Goal: Check status

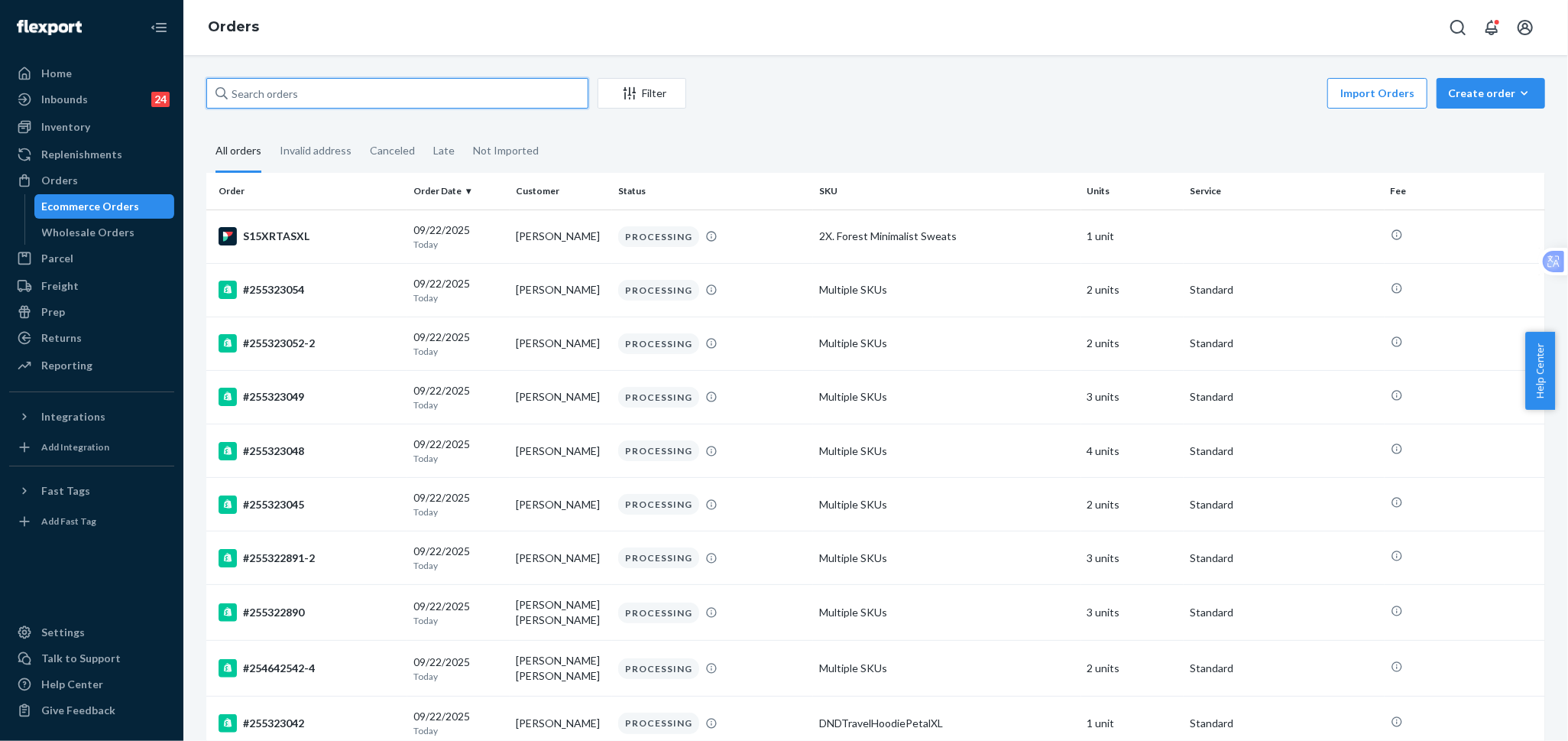
click at [404, 94] on input "text" at bounding box center [397, 94] width 382 height 31
paste input "254998505"
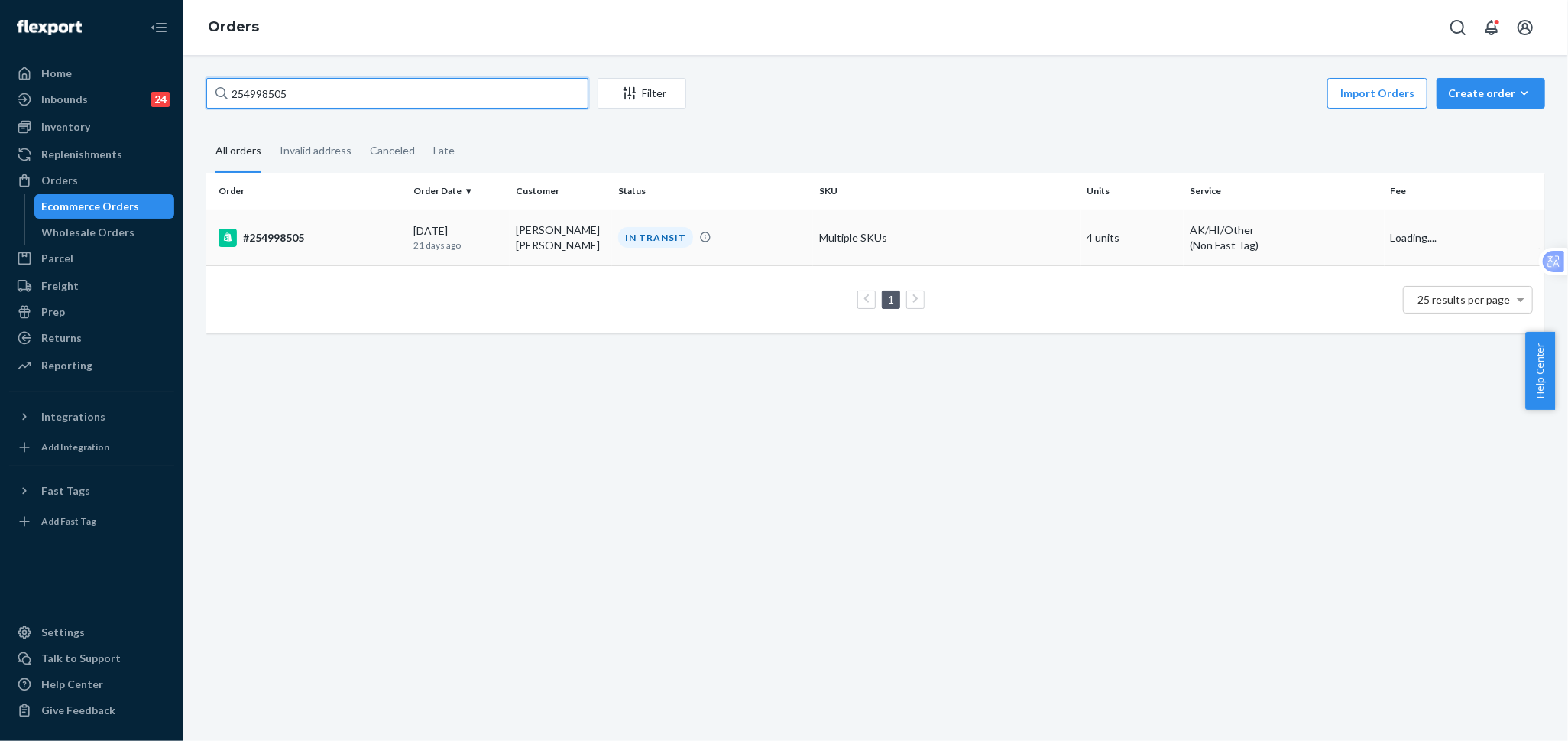
type input "254998505"
click at [503, 245] on td "[DATE] [DATE]" at bounding box center [457, 237] width 102 height 56
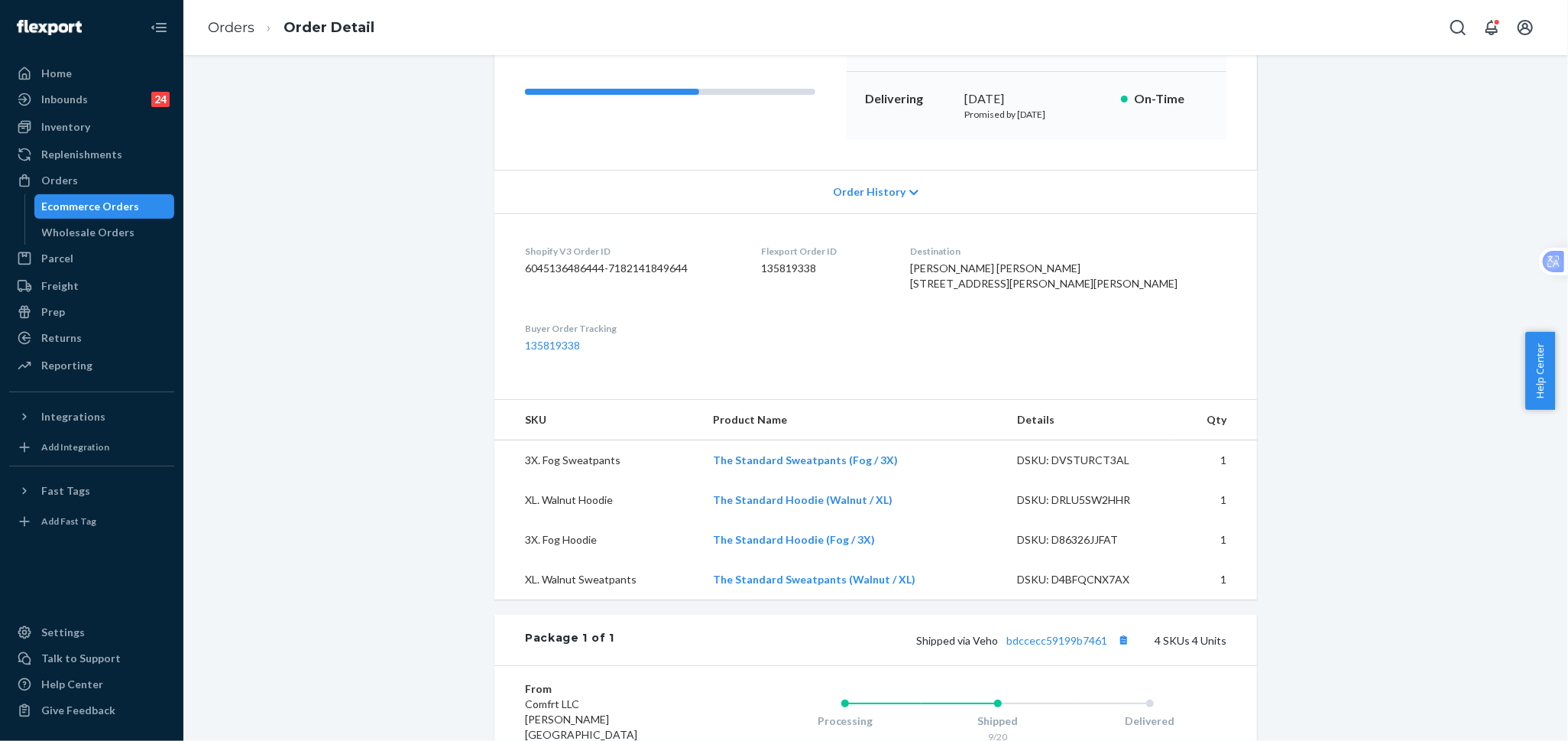
scroll to position [254, 0]
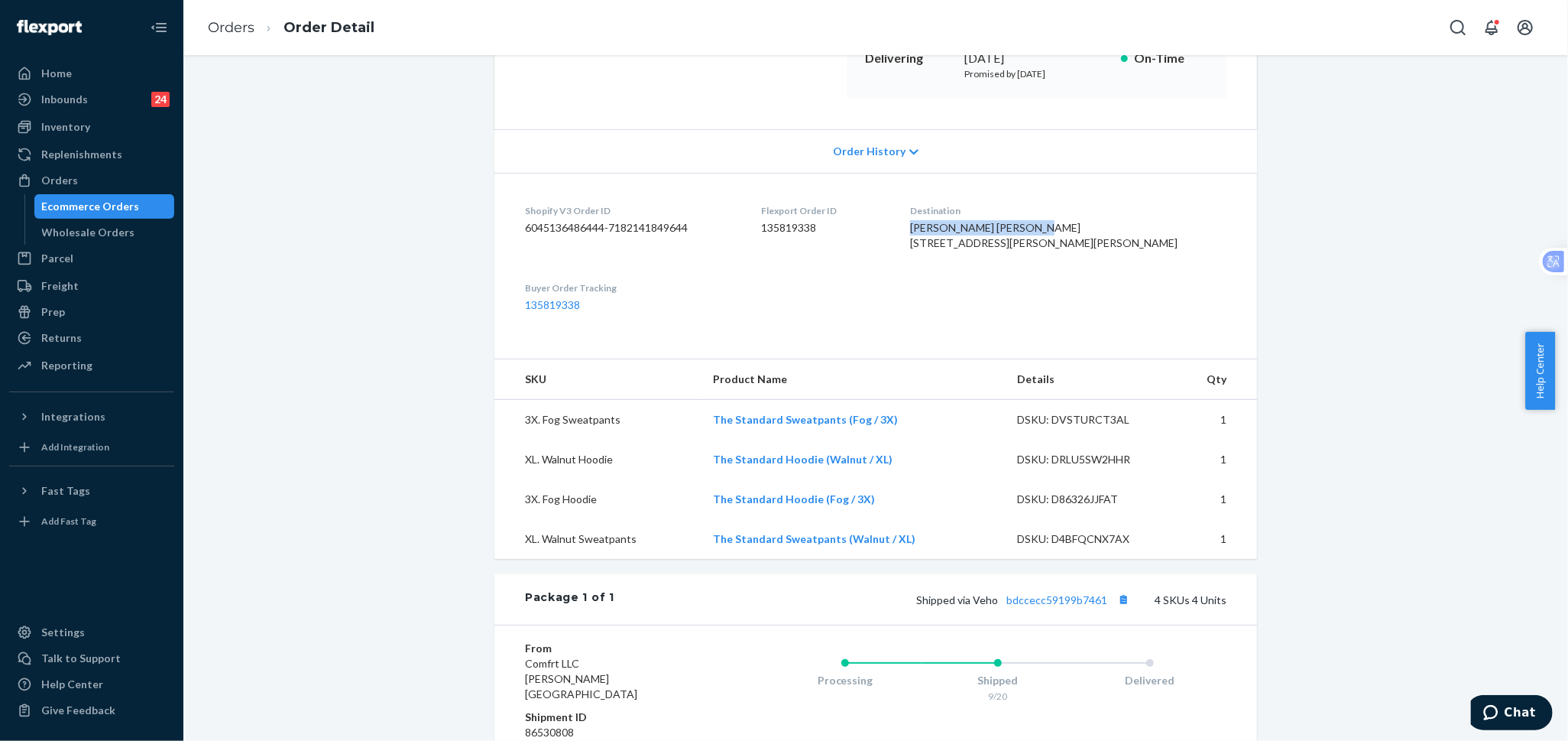
drag, startPoint x: 1097, startPoint y: 232, endPoint x: 974, endPoint y: 231, distance: 123.0
click at [974, 231] on dl "Shopify V3 Order ID 6045136486444-7182141849644 Flexport Order ID 135819338 Des…" at bounding box center [875, 258] width 762 height 171
copy span "[PERSON_NAME] [PERSON_NAME]"
click at [45, 182] on div "Orders" at bounding box center [59, 180] width 37 height 15
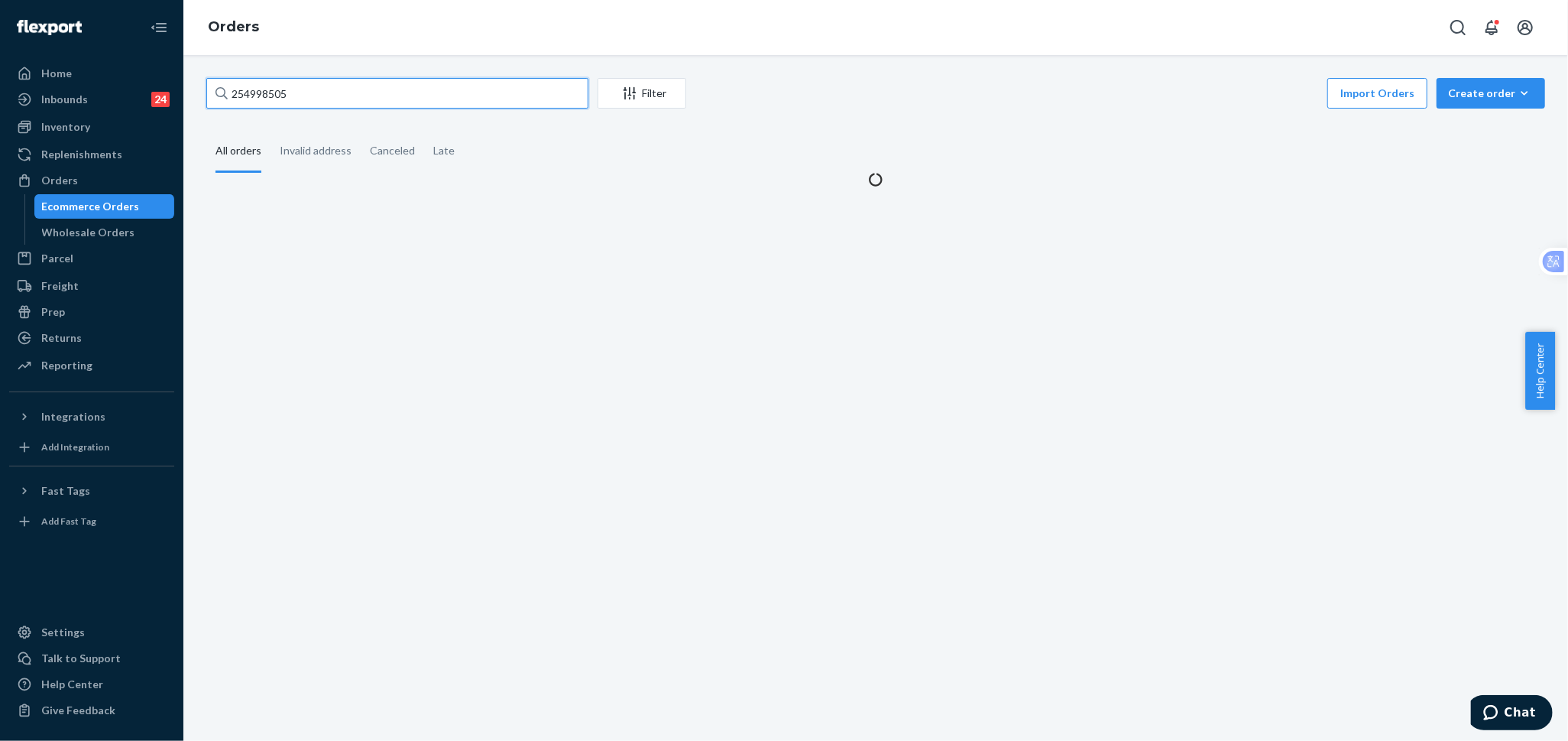
click at [472, 98] on input "254998505" at bounding box center [397, 94] width 382 height 31
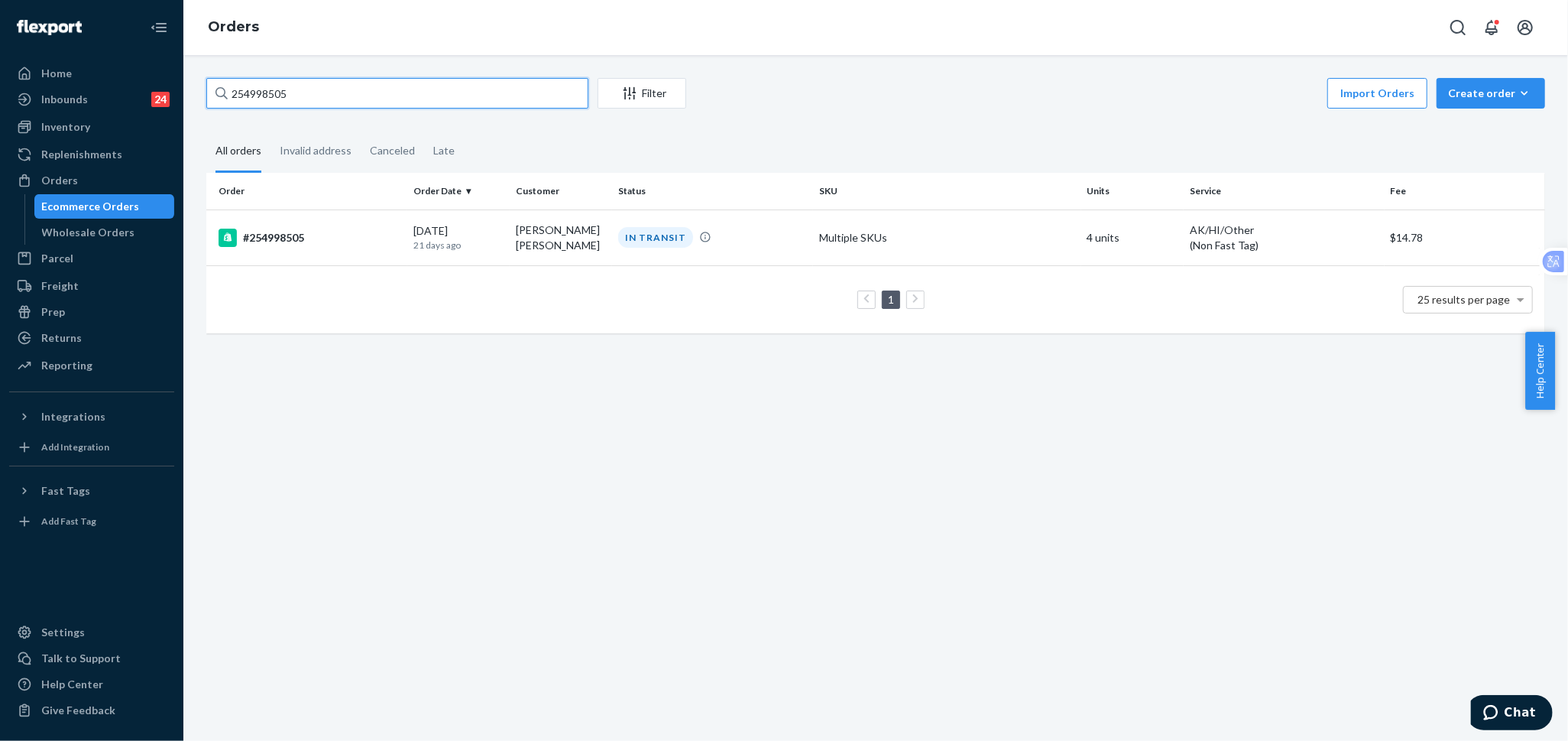
paste input "[PERSON_NAME] [PERSON_NAME]"
type input "[PERSON_NAME] [PERSON_NAME]"
click at [567, 241] on td "[PERSON_NAME] [PERSON_NAME]" at bounding box center [560, 237] width 102 height 56
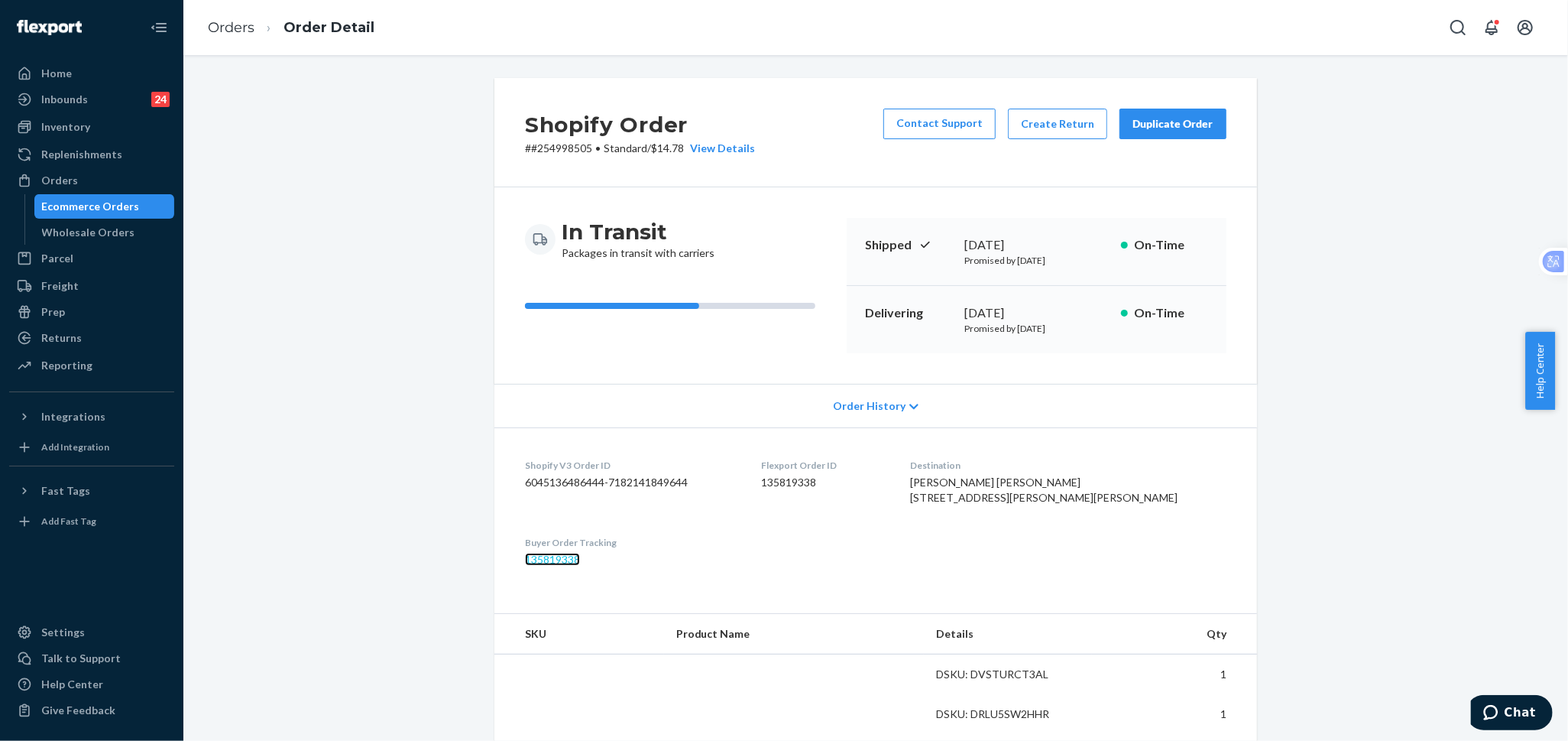
click at [556, 566] on link "135819338" at bounding box center [553, 559] width 55 height 13
